Goal: Navigation & Orientation: Go to known website

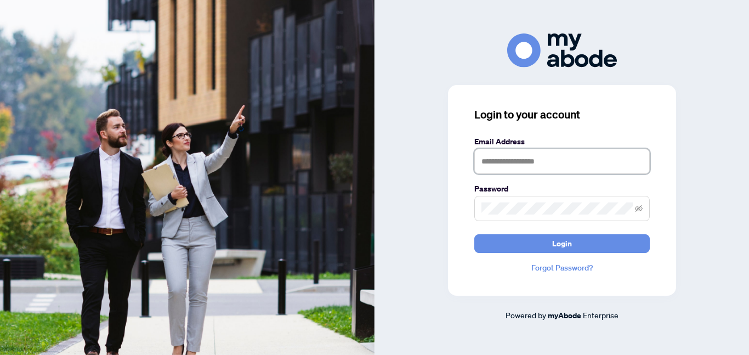
click at [555, 167] on input "text" at bounding box center [562, 161] width 176 height 25
type input "**********"
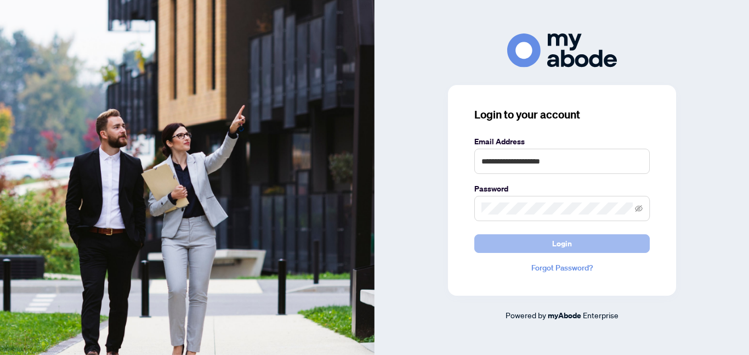
click at [587, 242] on button "Login" at bounding box center [562, 243] width 176 height 19
